Goal: Transaction & Acquisition: Purchase product/service

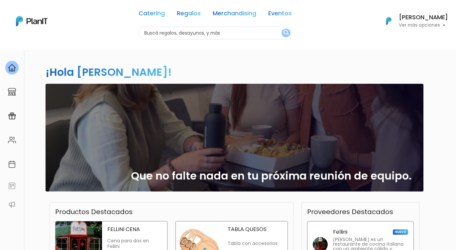
click at [179, 12] on link "Regalos" at bounding box center [189, 15] width 24 height 8
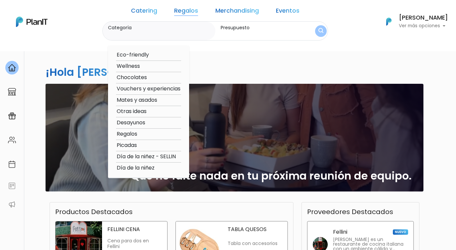
click at [219, 12] on link "Merchandising" at bounding box center [237, 12] width 44 height 8
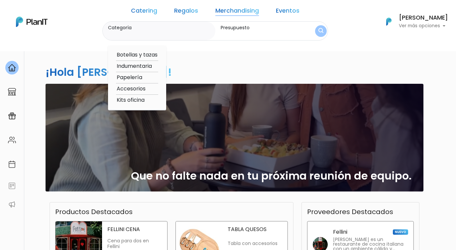
click at [191, 11] on link "Regalos" at bounding box center [186, 12] width 24 height 8
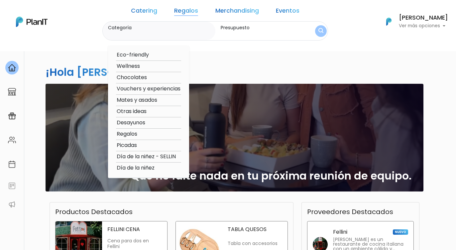
click at [158, 112] on option "Otras ideas" at bounding box center [148, 111] width 65 height 8
type input "Otras ideas"
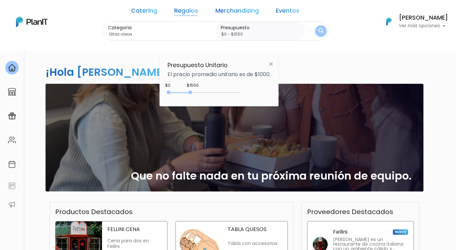
type input "$0 - $1500"
drag, startPoint x: 183, startPoint y: 94, endPoint x: 191, endPoint y: 93, distance: 7.7
click at [191, 93] on div at bounding box center [190, 92] width 4 height 4
click at [315, 32] on button "submit" at bounding box center [321, 31] width 12 height 12
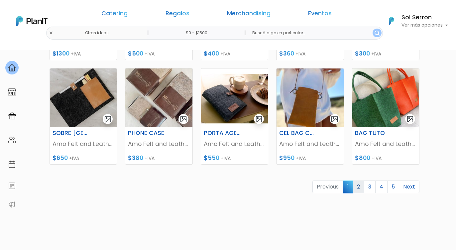
scroll to position [294, 0]
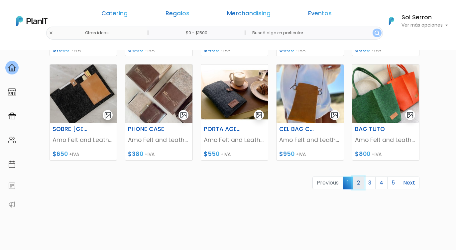
click at [361, 180] on link "2" at bounding box center [359, 182] width 12 height 13
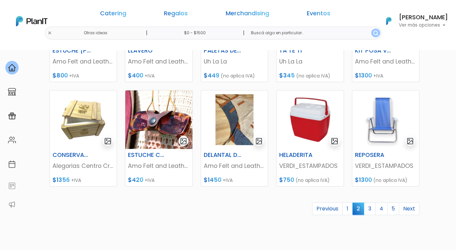
scroll to position [296, 0]
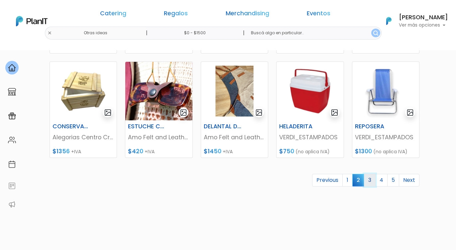
click at [370, 180] on link "3" at bounding box center [370, 180] width 12 height 13
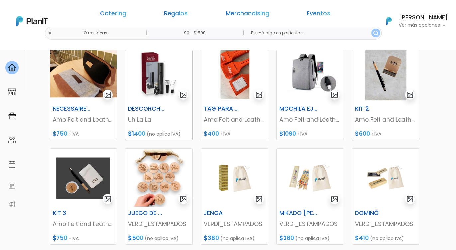
scroll to position [210, 0]
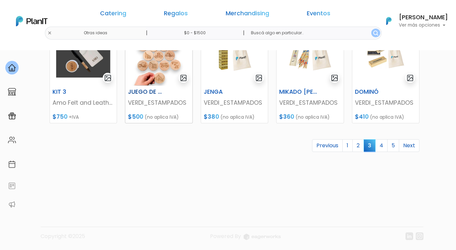
click at [140, 162] on div "SOBRE MINIMAL Amo Felt and Leather $650 +IVA CASE PARA CELULAR + TARJETERO Amo …" at bounding box center [235, 2] width 378 height 385
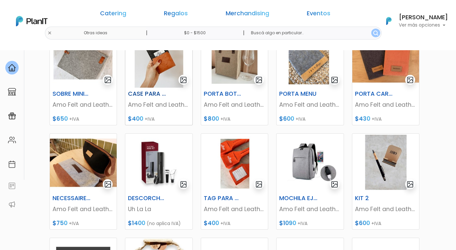
scroll to position [259, 0]
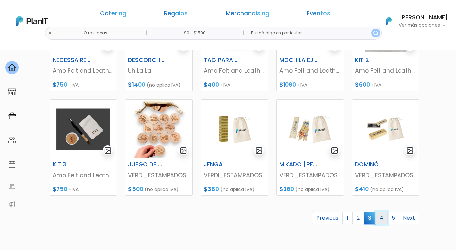
click at [380, 220] on link "4" at bounding box center [381, 218] width 12 height 13
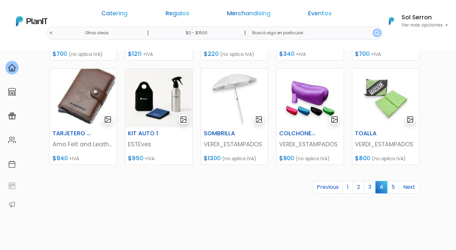
scroll to position [290, 0]
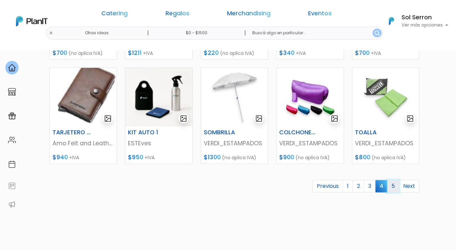
click at [394, 187] on link "5" at bounding box center [393, 186] width 12 height 13
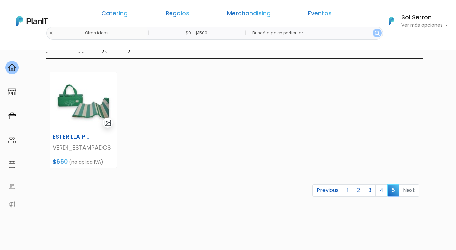
scroll to position [79, 0]
